Goal: Transaction & Acquisition: Purchase product/service

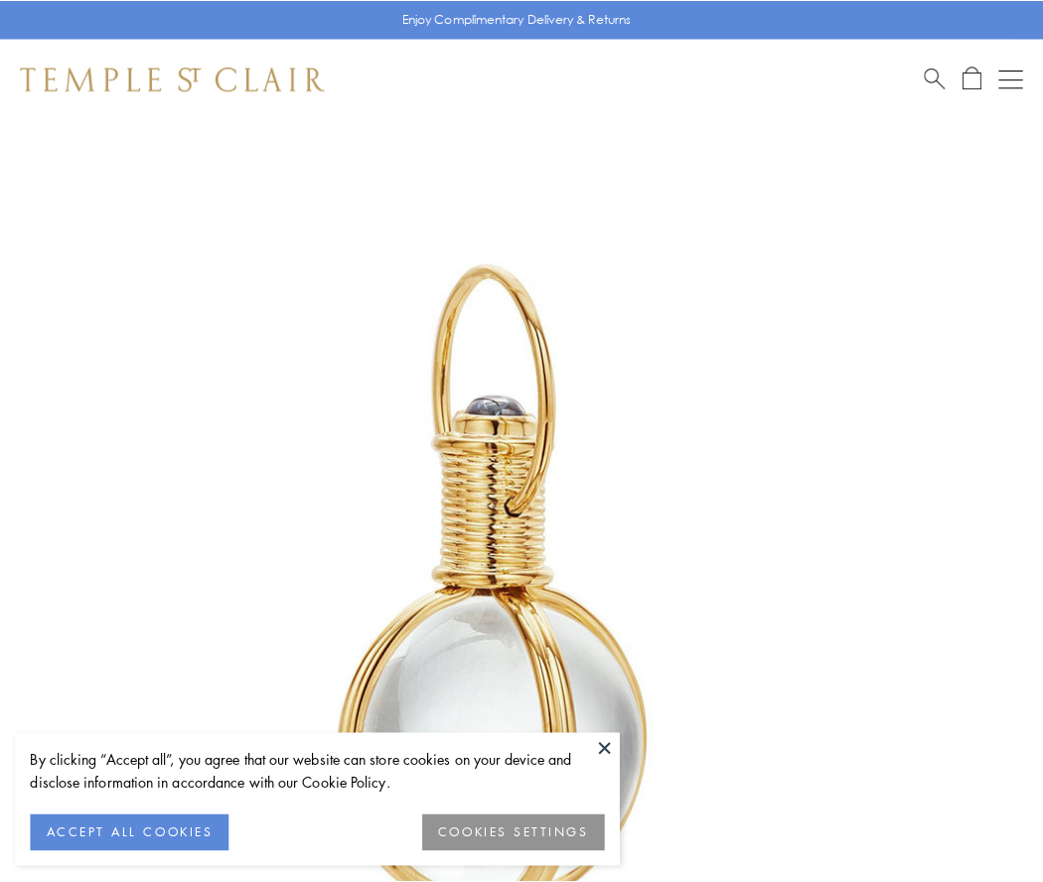
scroll to position [518, 0]
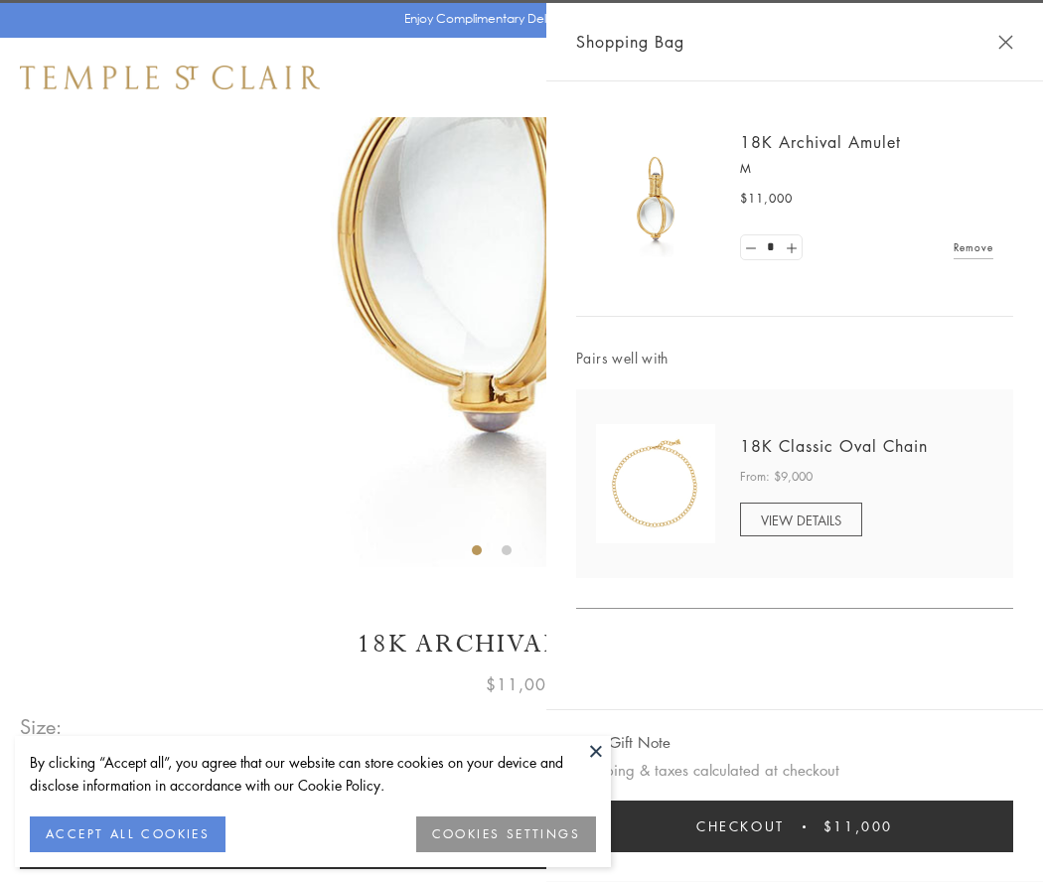
click at [795, 826] on button "Checkout $11,000" at bounding box center [794, 827] width 437 height 52
